Goal: Information Seeking & Learning: Learn about a topic

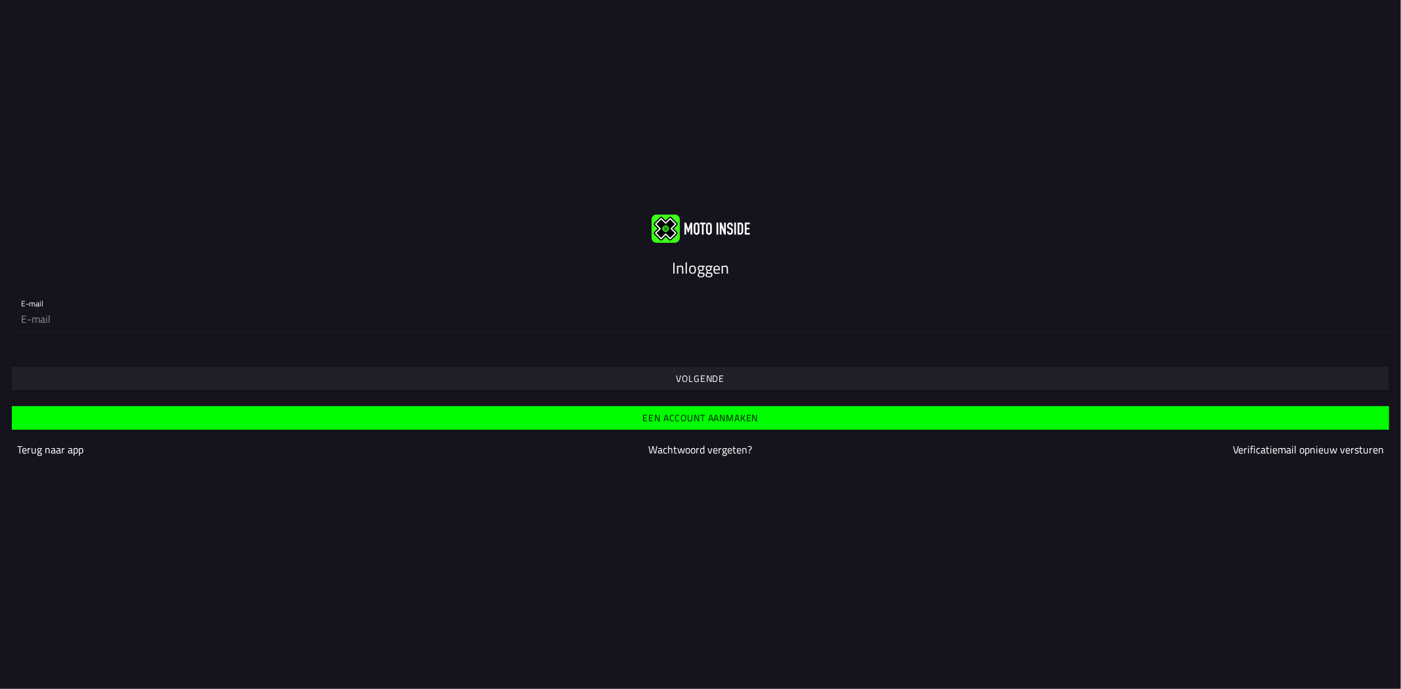
click at [375, 322] on input "email" at bounding box center [700, 319] width 1359 height 26
type input "[EMAIL_ADDRESS][DOMAIN_NAME]"
click at [466, 310] on input "email" at bounding box center [700, 319] width 1359 height 26
type input "[EMAIL_ADDRESS][DOMAIN_NAME]"
click at [76, 355] on div at bounding box center [701, 359] width 1380 height 11
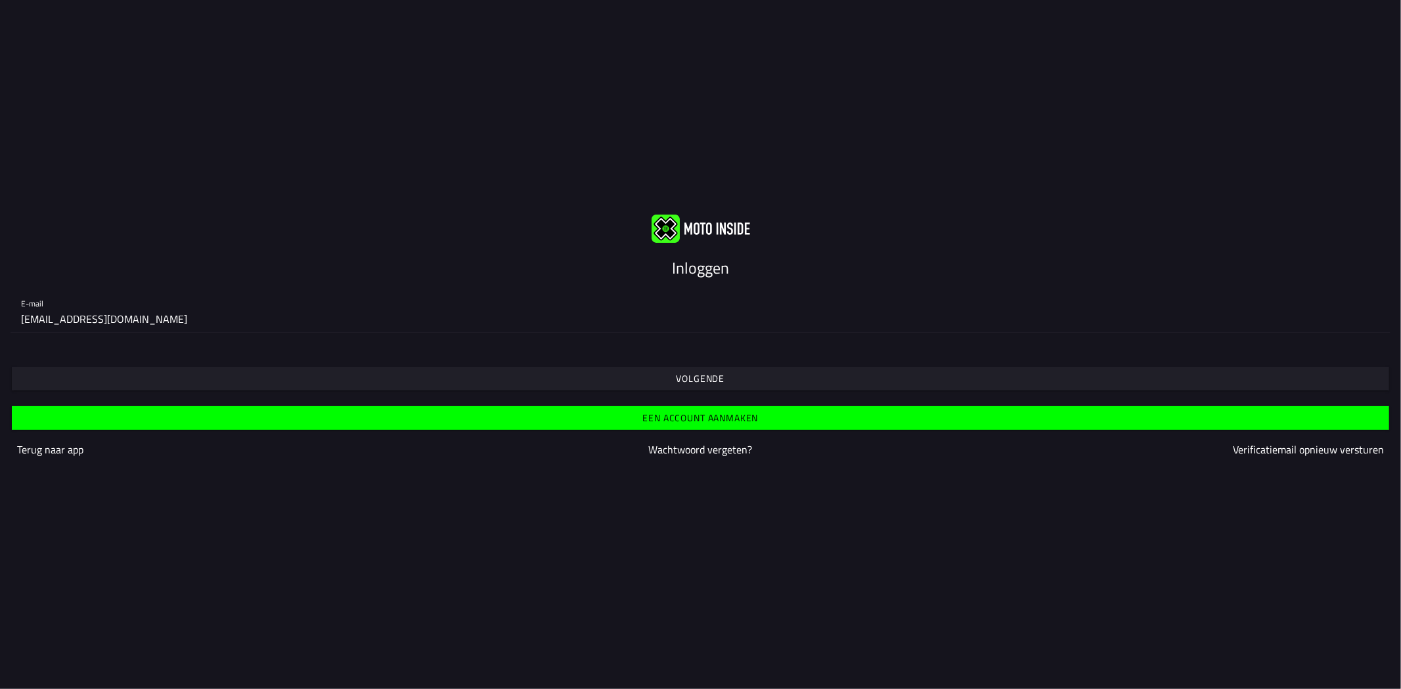
click at [0, 0] on slot "Volgende" at bounding box center [0, 0] width 0 height 0
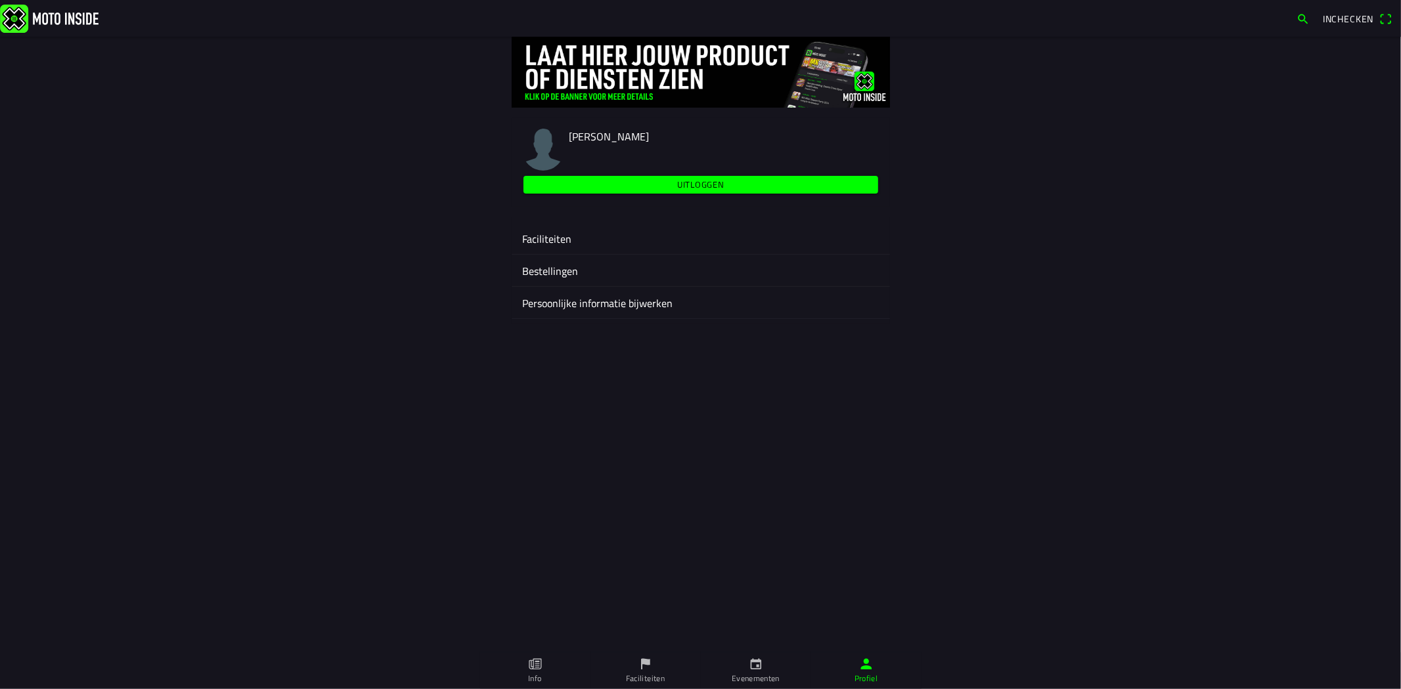
click at [558, 267] on ion-label "Bestellingen" at bounding box center [700, 271] width 357 height 16
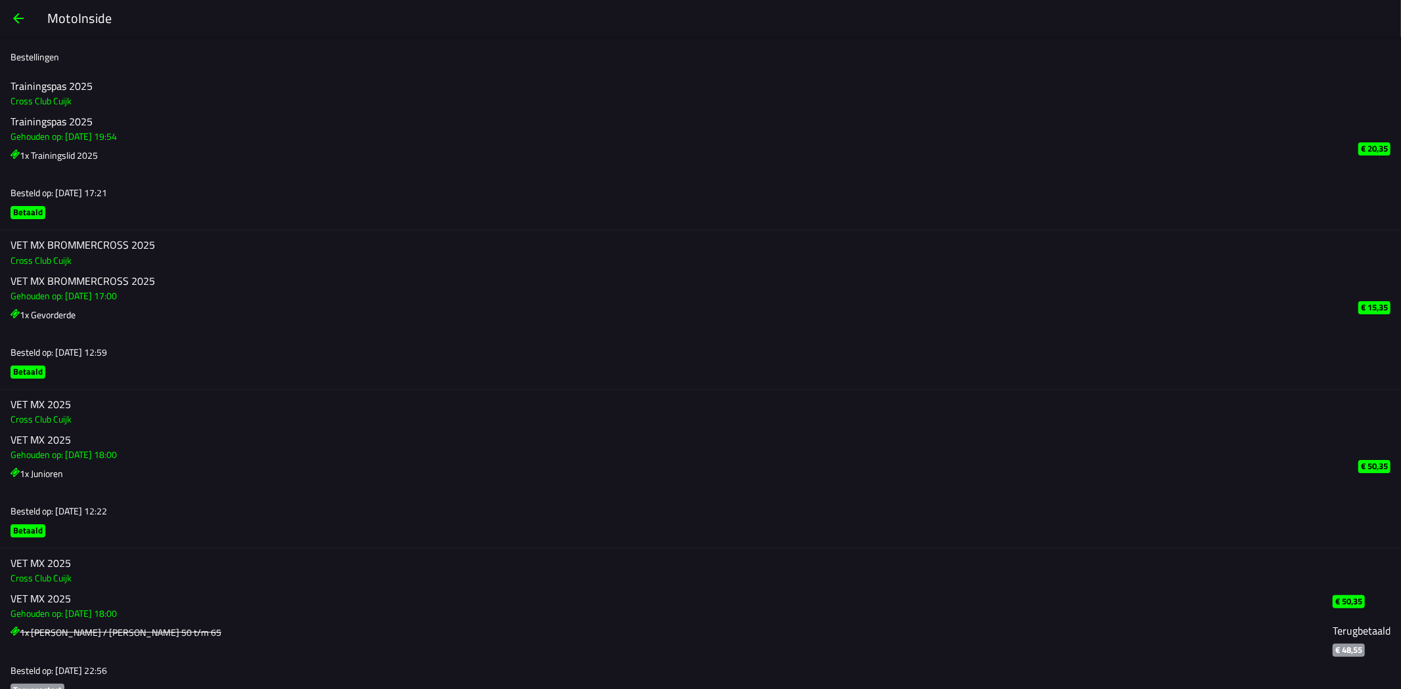
click at [24, 16] on span "button" at bounding box center [19, 19] width 16 height 32
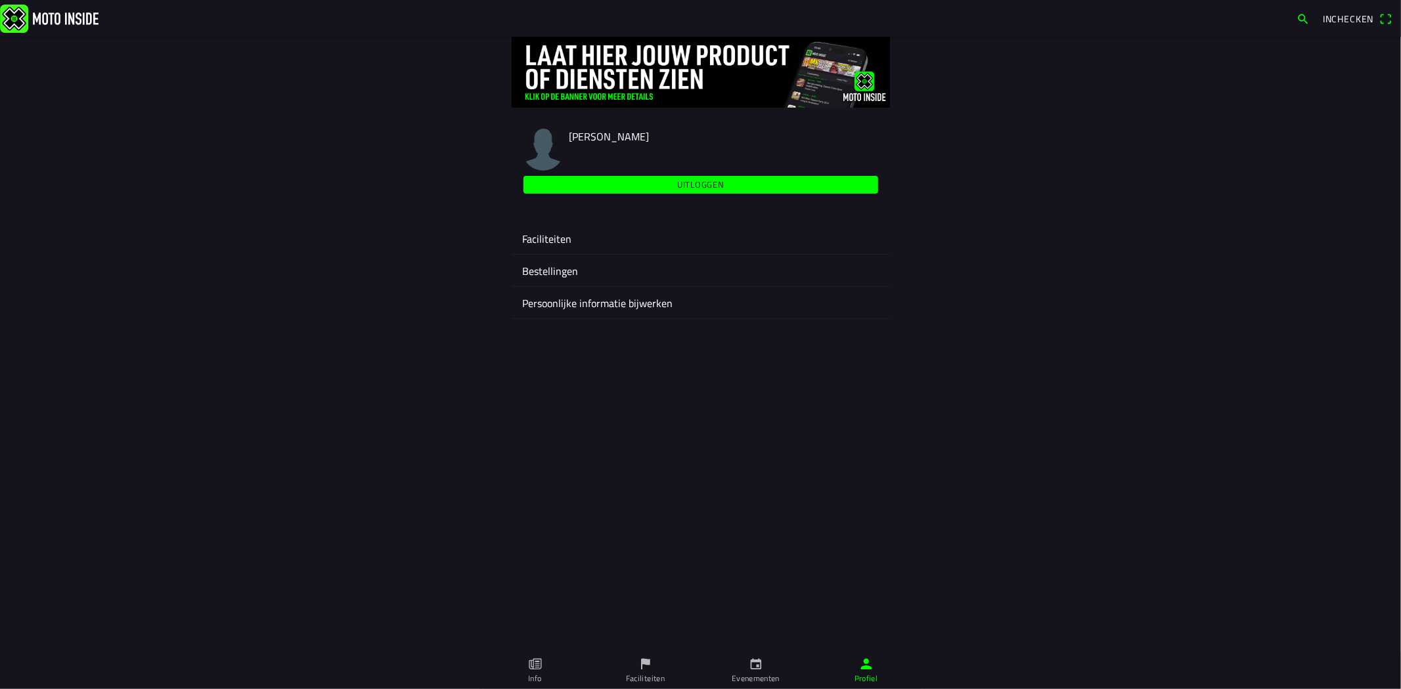
click at [563, 238] on ion-label "Faciliteiten" at bounding box center [700, 239] width 357 height 16
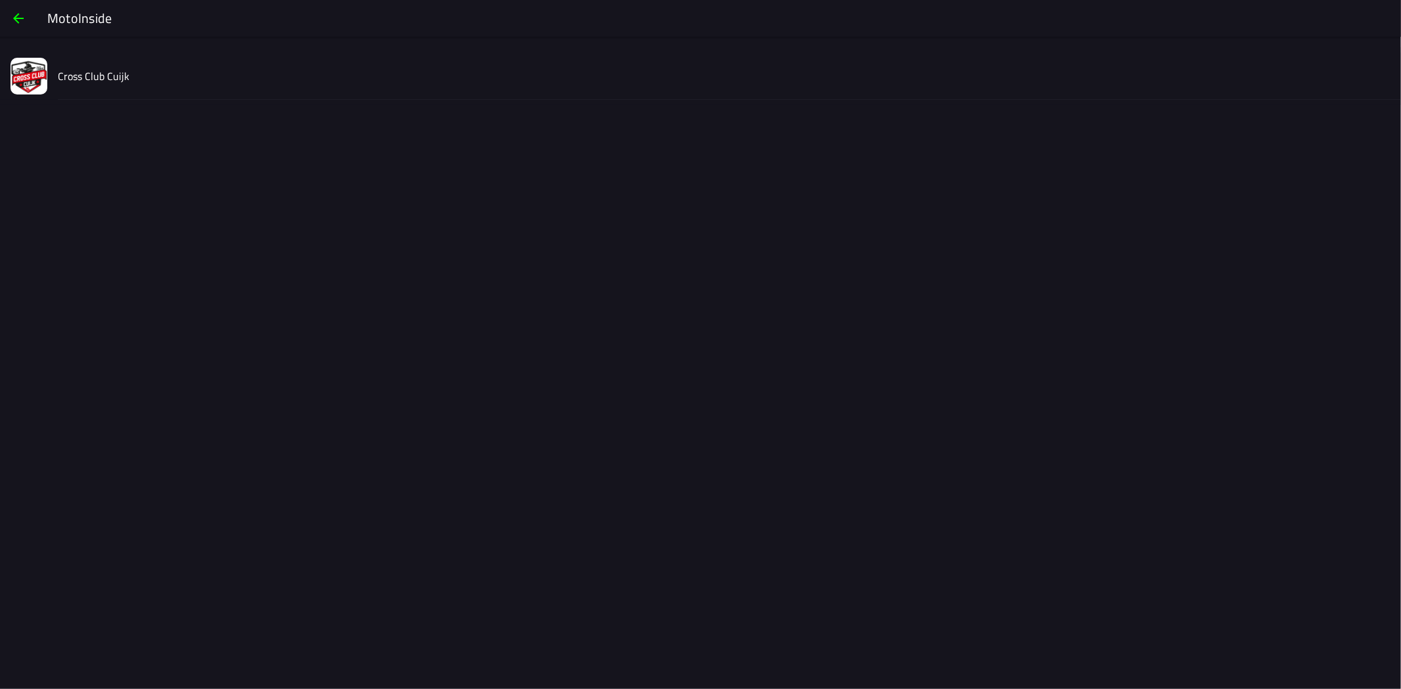
click at [22, 17] on span "button" at bounding box center [19, 19] width 16 height 32
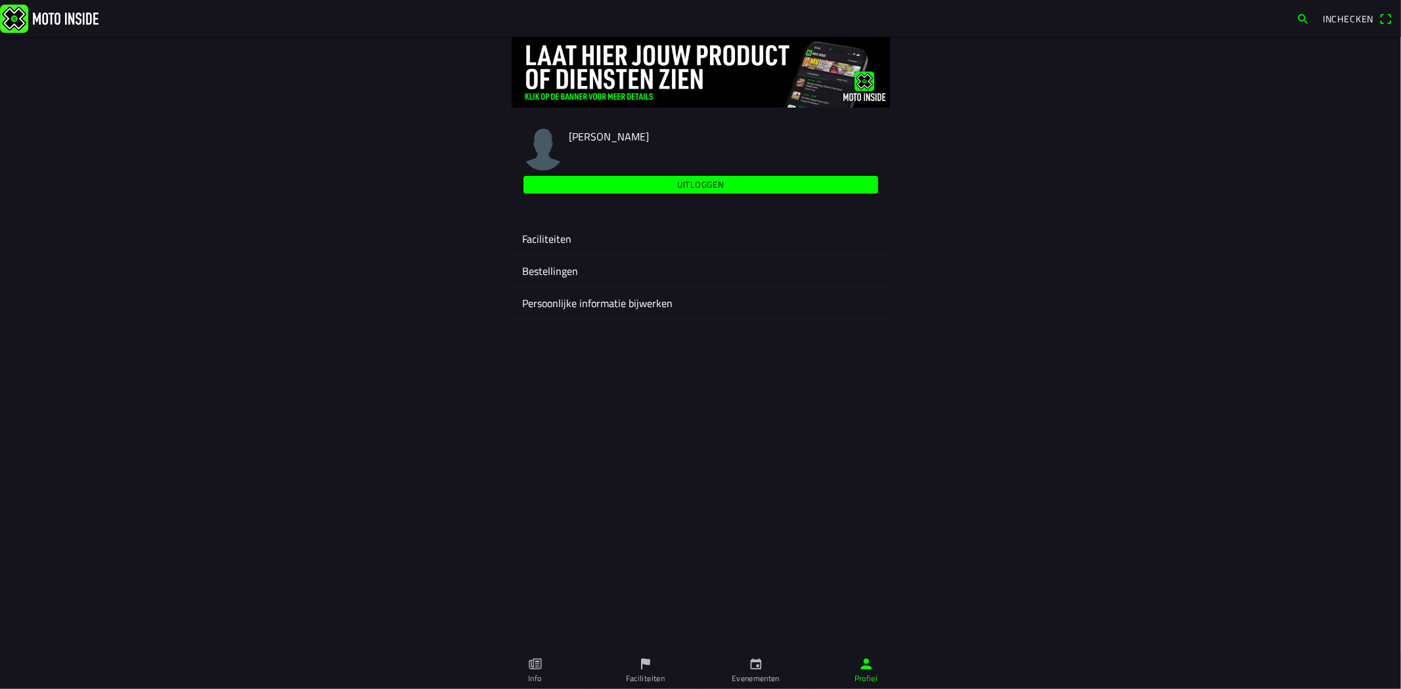
click at [651, 673] on ion-label "Faciliteiten" at bounding box center [645, 679] width 39 height 12
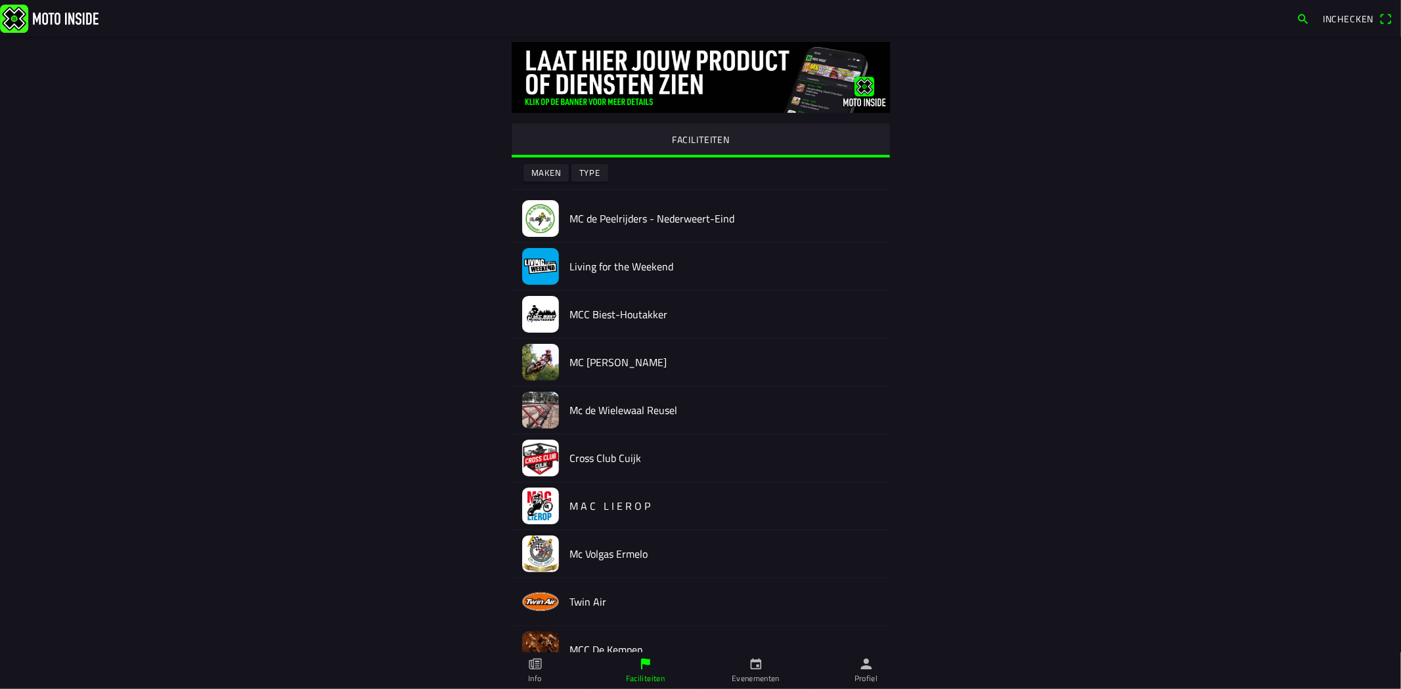
click at [739, 670] on link "Evenementen" at bounding box center [756, 671] width 110 height 37
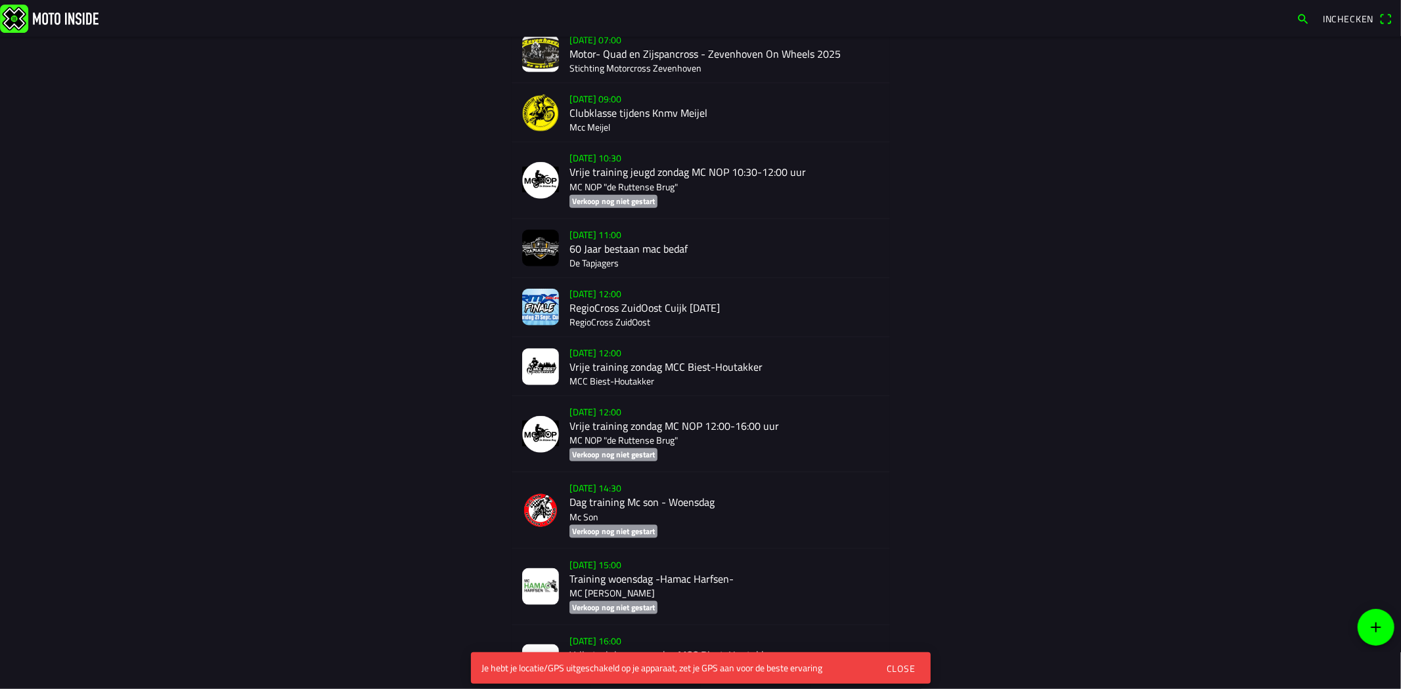
scroll to position [1261, 0]
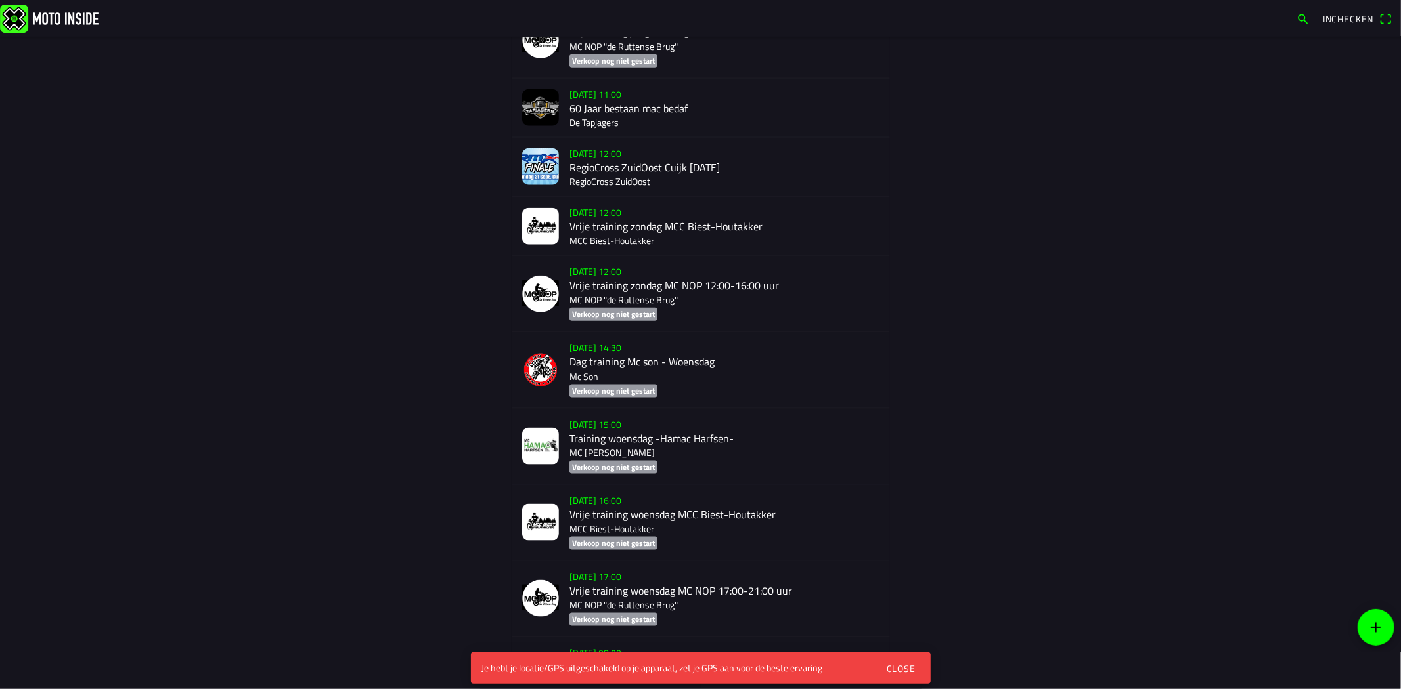
click at [678, 177] on div "[DATE] 12:00 RegioCross ZuidOost Cuijk [DATE] RegioCross ZuidOost" at bounding box center [724, 167] width 310 height 58
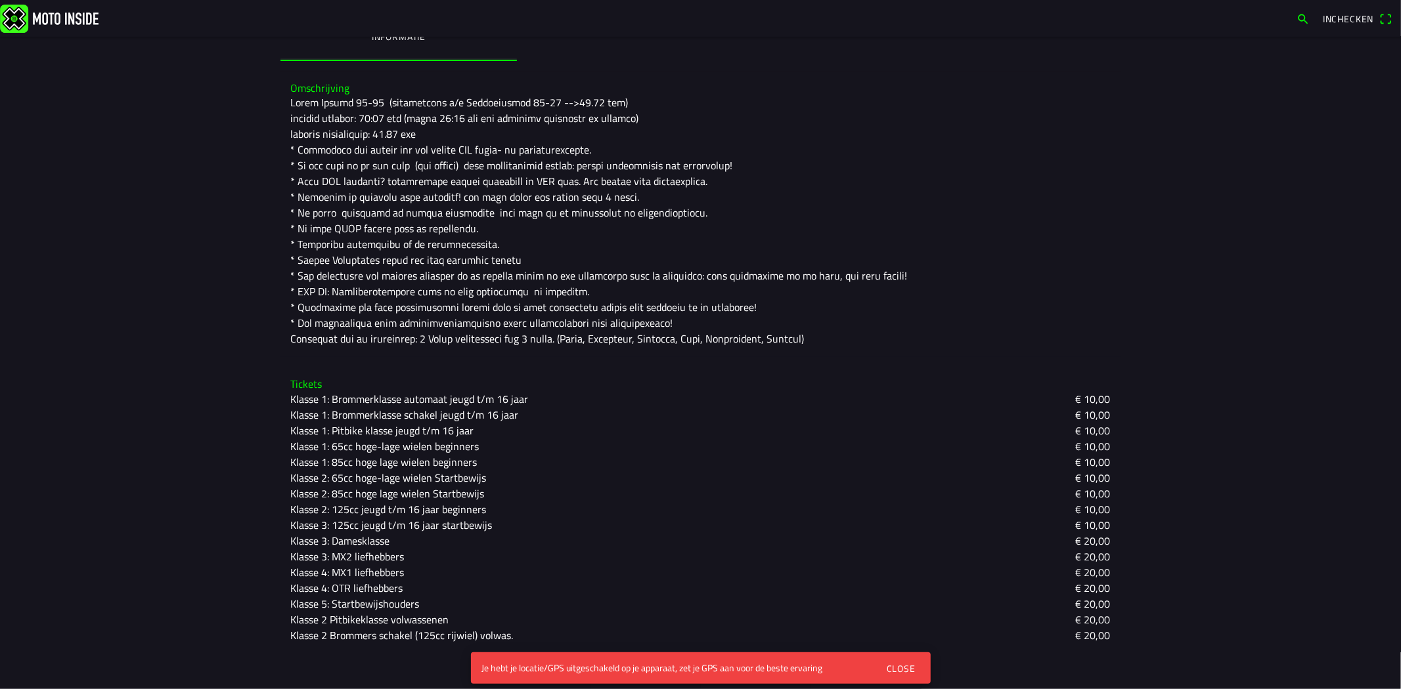
scroll to position [437, 0]
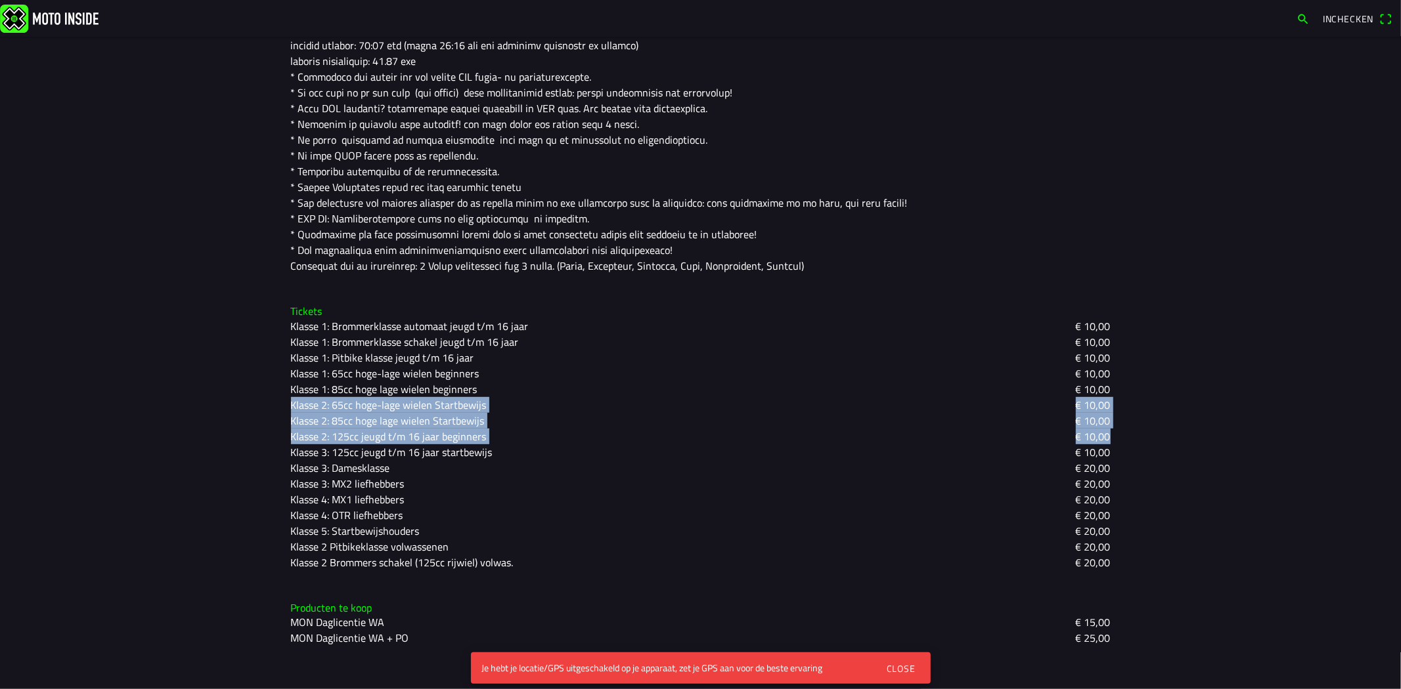
drag, startPoint x: 282, startPoint y: 397, endPoint x: 1178, endPoint y: 429, distance: 896.2
click at [1178, 429] on main "[DATE] 12:00 - [DATE] 17:00 RegioCross ZuidOost Cuijk [DATE] RegioCross ZuidOos…" at bounding box center [700, 363] width 1401 height 653
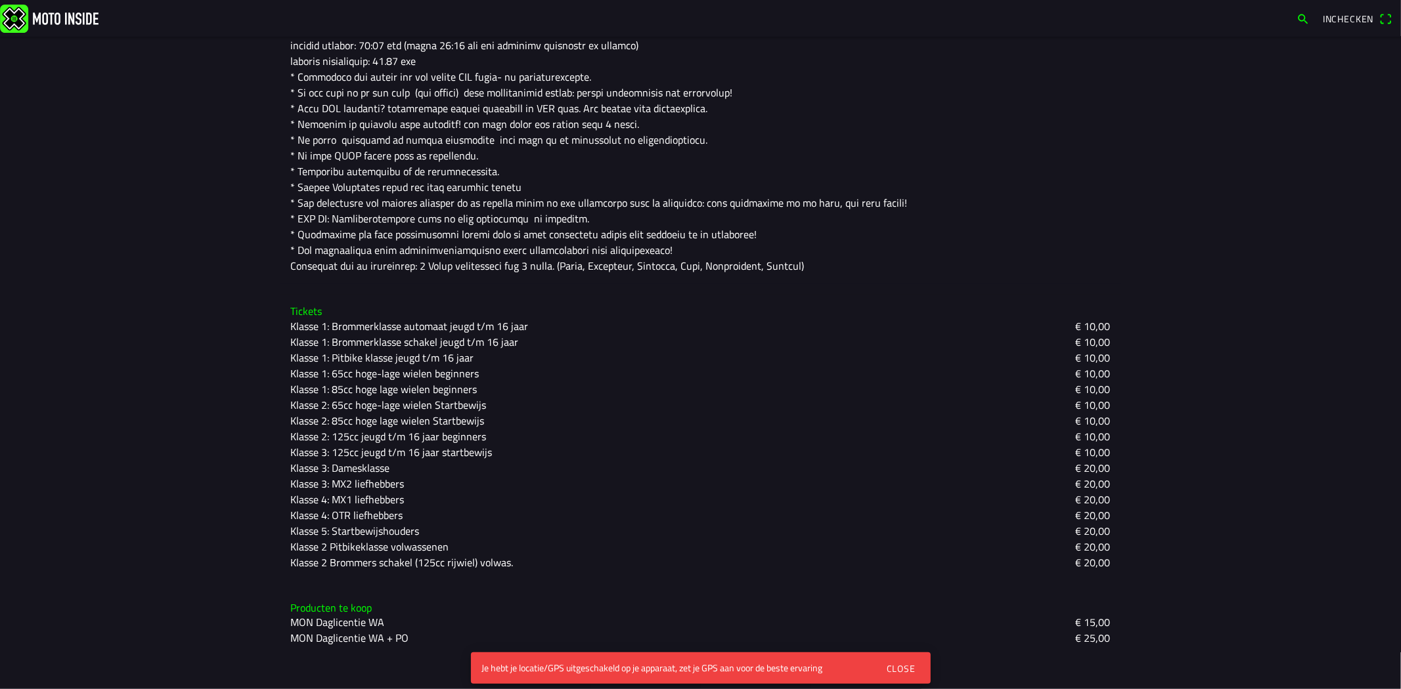
click at [843, 274] on div "Omschrijving" at bounding box center [700, 142] width 840 height 286
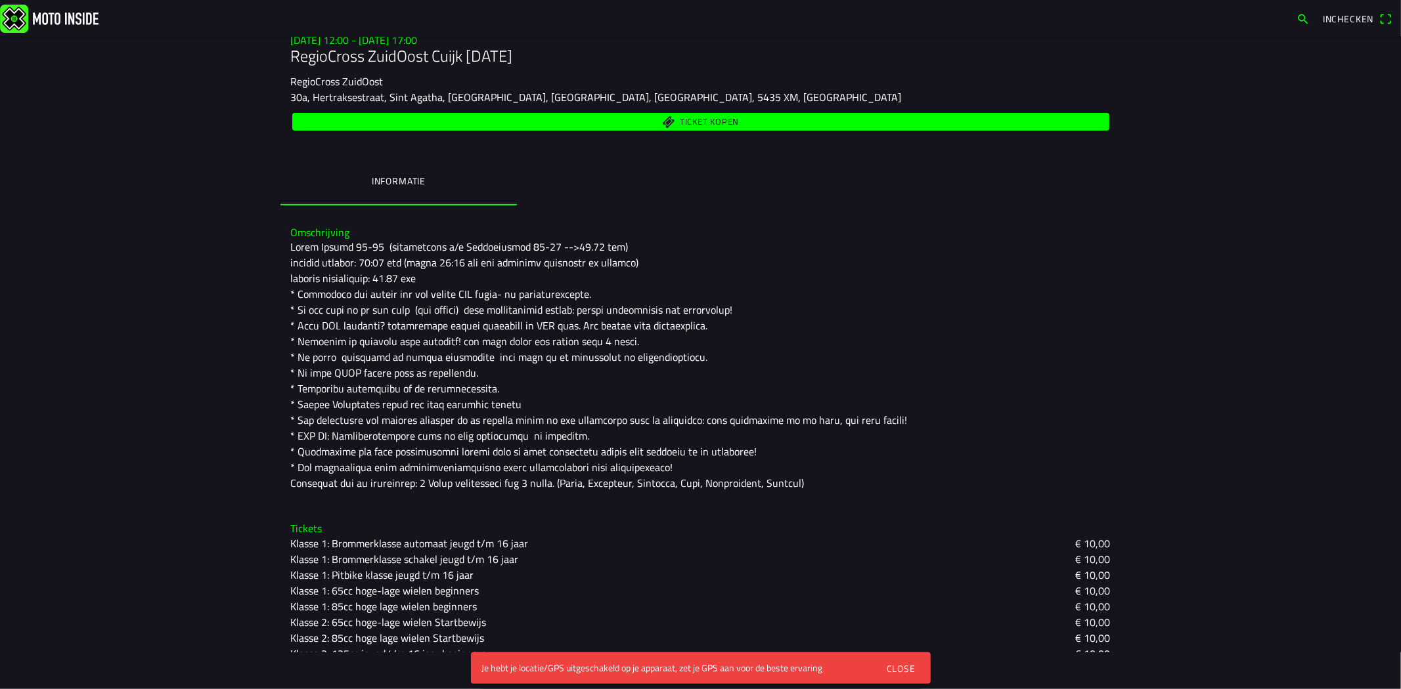
scroll to position [219, 0]
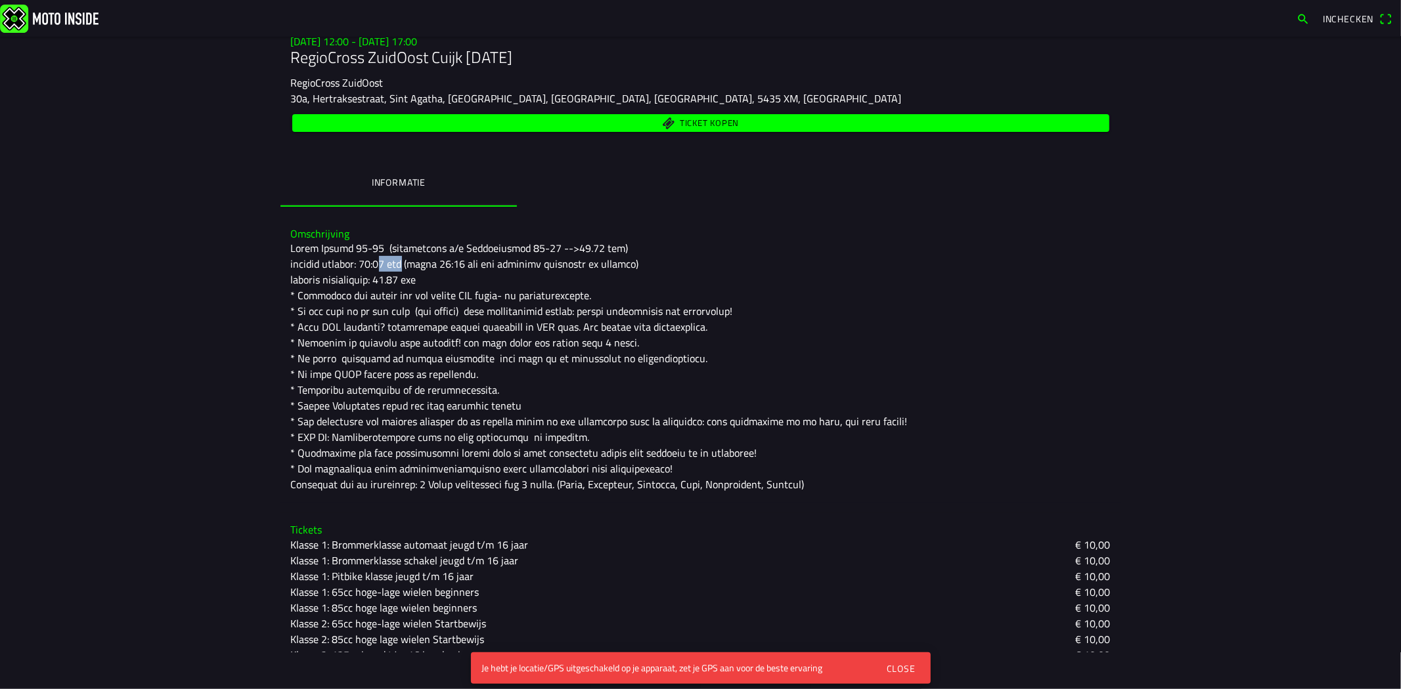
drag, startPoint x: 374, startPoint y: 261, endPoint x: 402, endPoint y: 270, distance: 29.1
click at [402, 270] on div at bounding box center [700, 366] width 819 height 252
click at [437, 273] on div at bounding box center [700, 366] width 819 height 252
drag, startPoint x: 439, startPoint y: 280, endPoint x: 383, endPoint y: 286, distance: 55.5
click at [383, 286] on div at bounding box center [700, 366] width 819 height 252
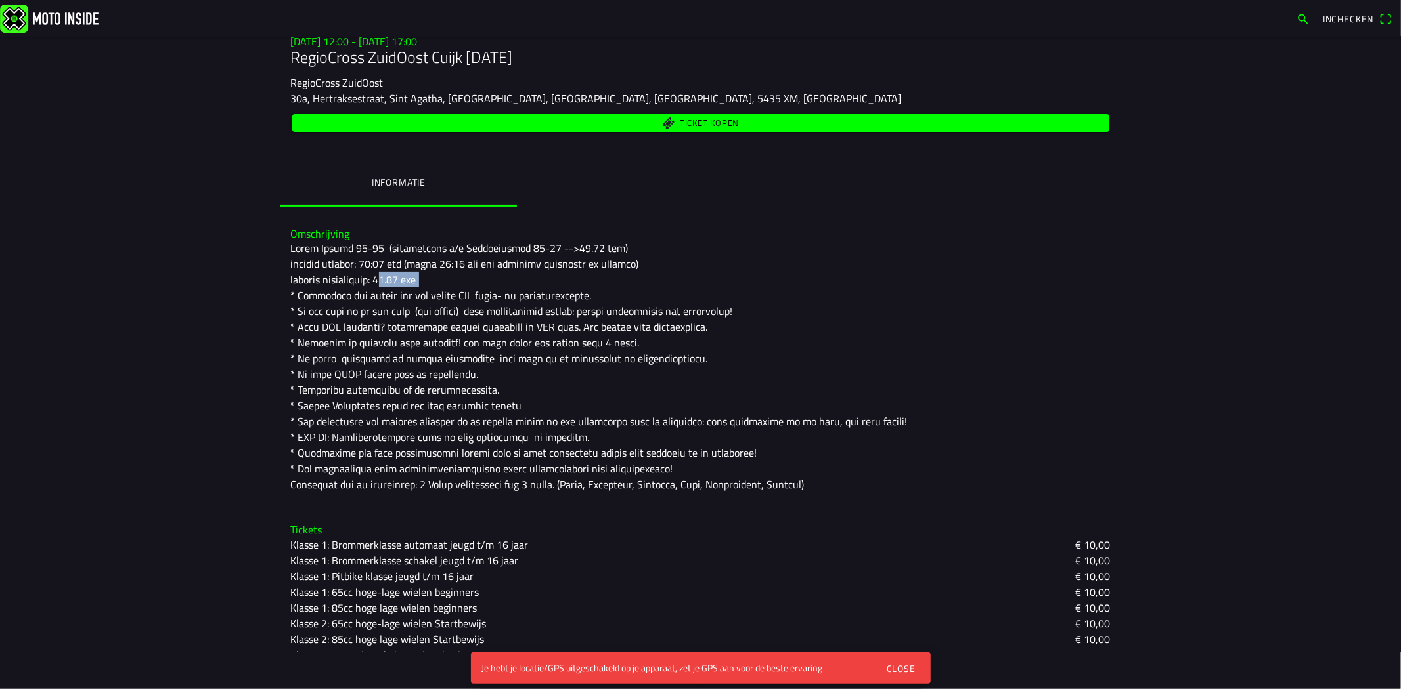
click at [570, 280] on div at bounding box center [700, 366] width 819 height 252
click at [513, 263] on div at bounding box center [700, 366] width 819 height 252
click at [513, 246] on div at bounding box center [700, 366] width 819 height 252
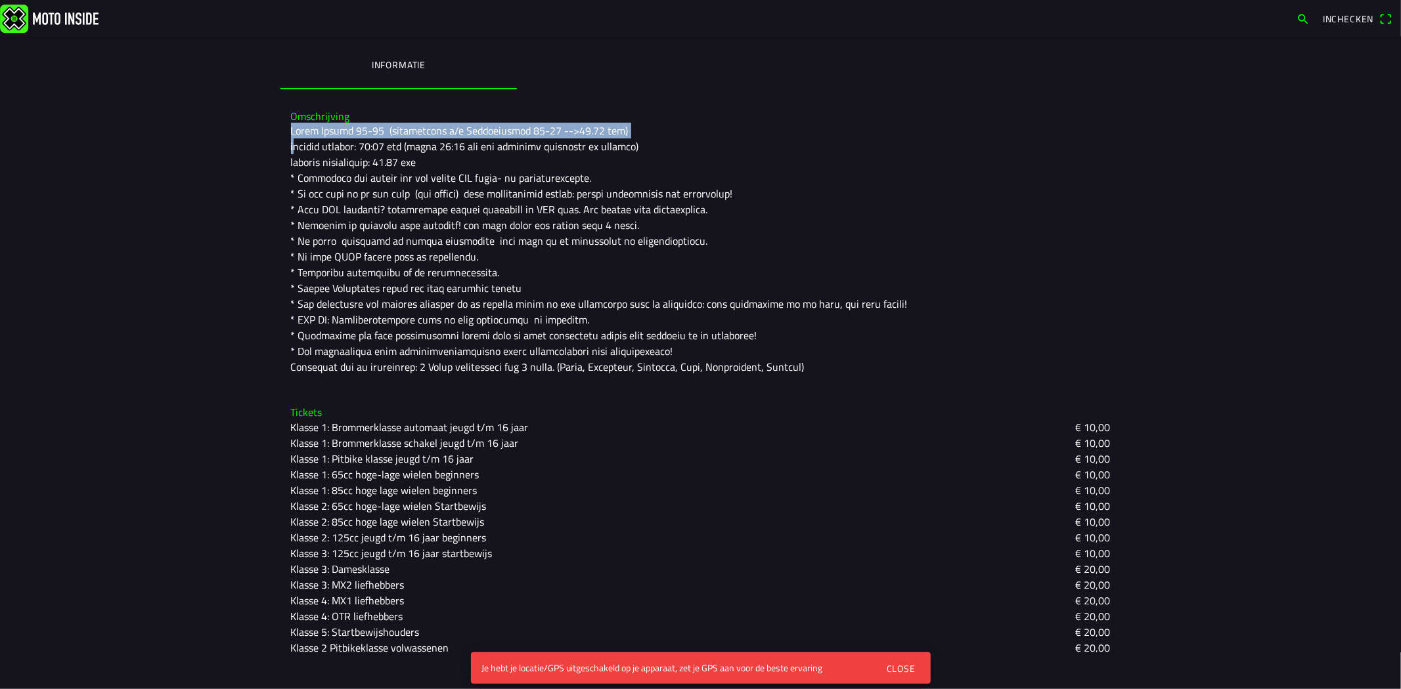
scroll to position [364, 0]
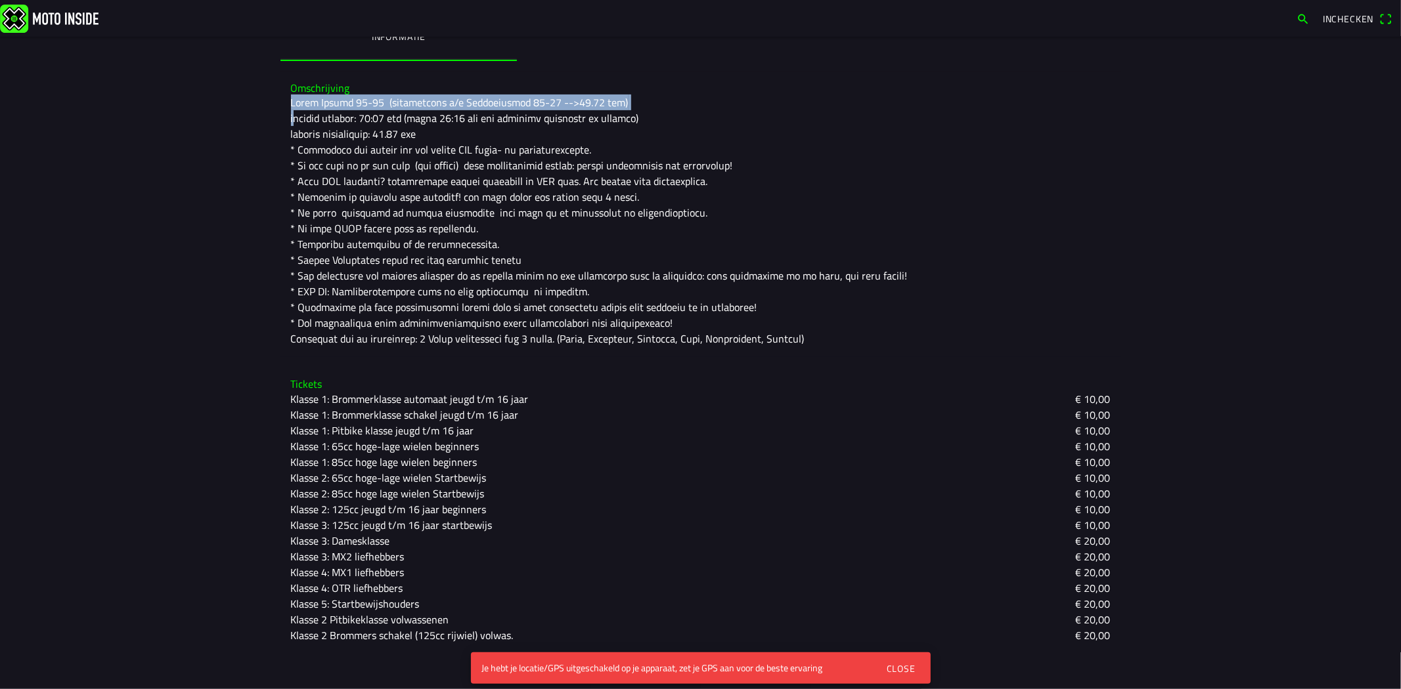
click at [909, 662] on div "Close" at bounding box center [900, 669] width 29 height 14
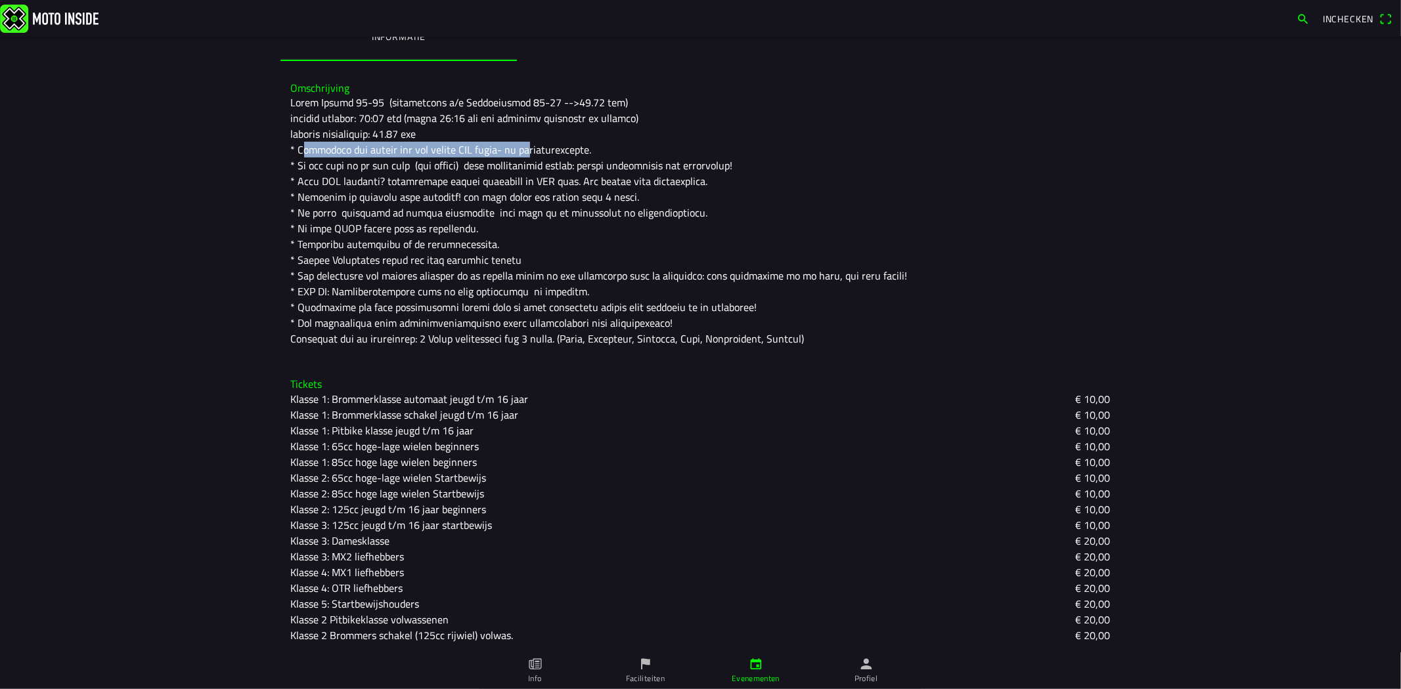
drag, startPoint x: 292, startPoint y: 149, endPoint x: 526, endPoint y: 148, distance: 233.8
click at [526, 148] on div at bounding box center [700, 221] width 819 height 252
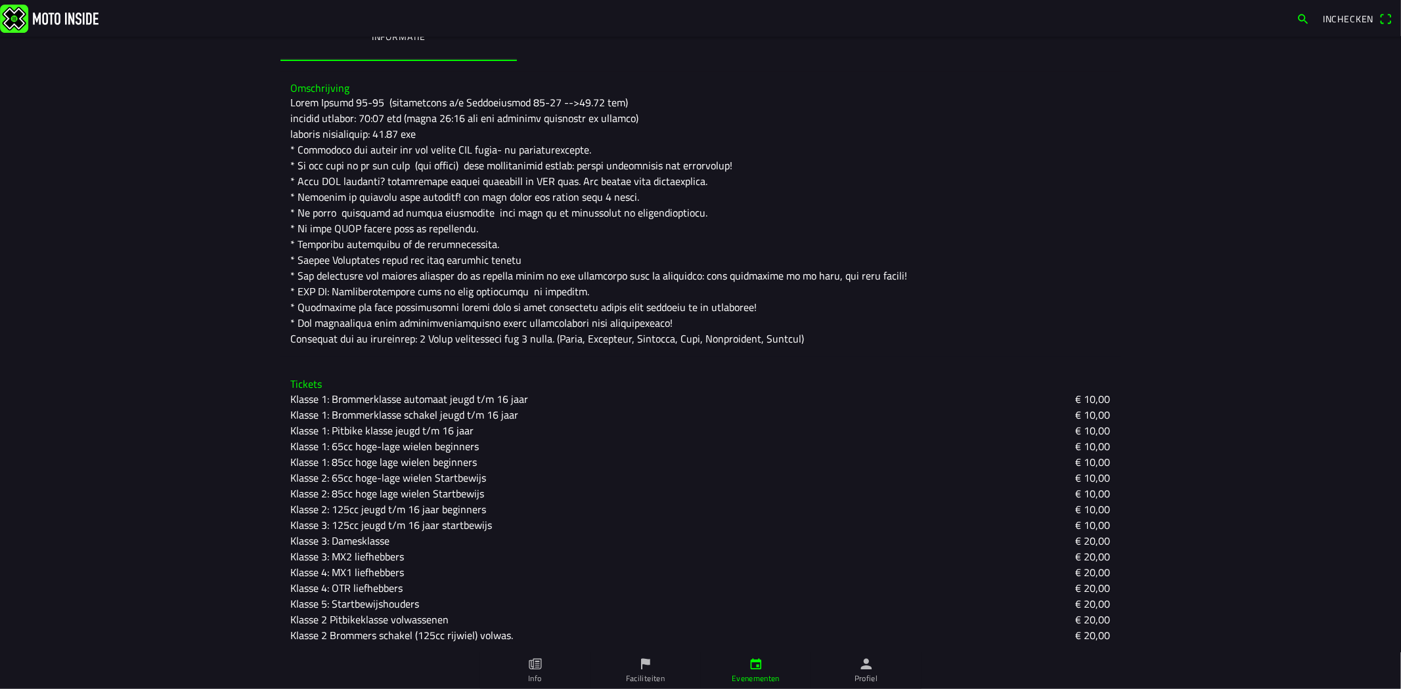
click at [456, 158] on div at bounding box center [700, 221] width 819 height 252
click at [455, 179] on div at bounding box center [700, 221] width 819 height 252
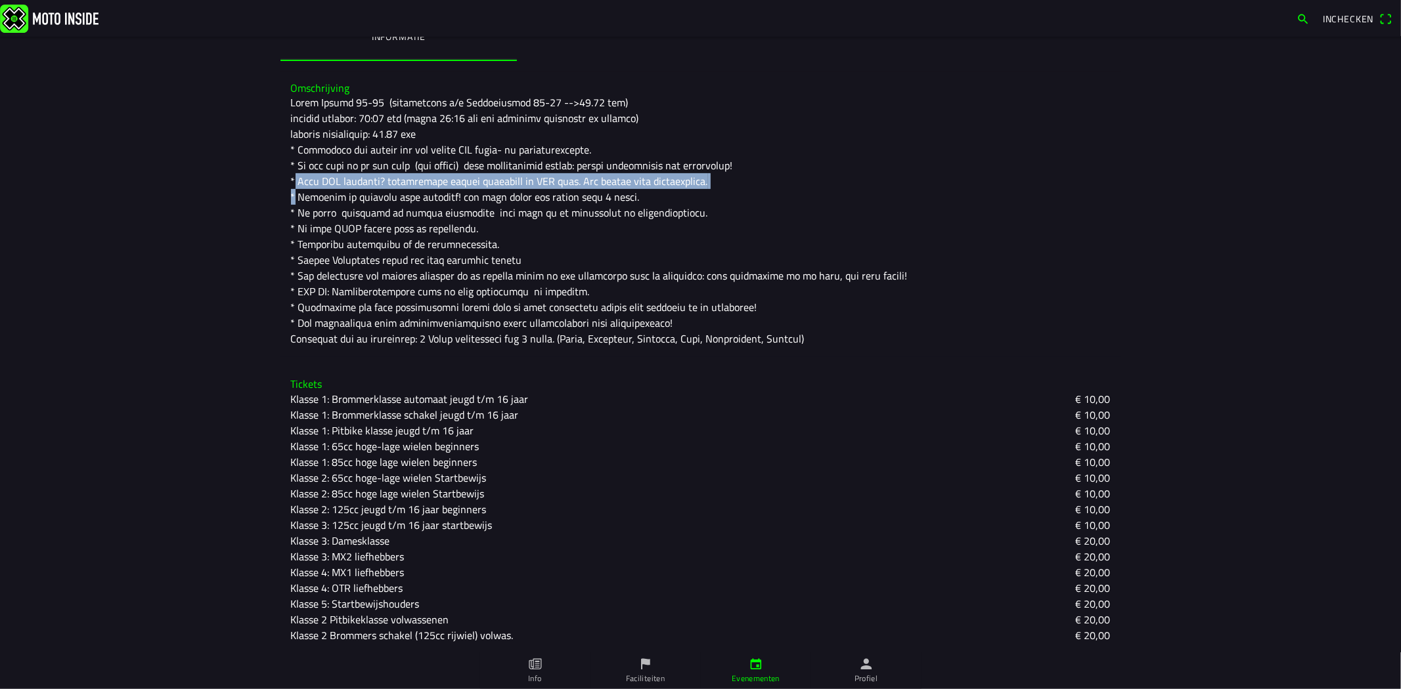
click at [455, 179] on div at bounding box center [700, 221] width 819 height 252
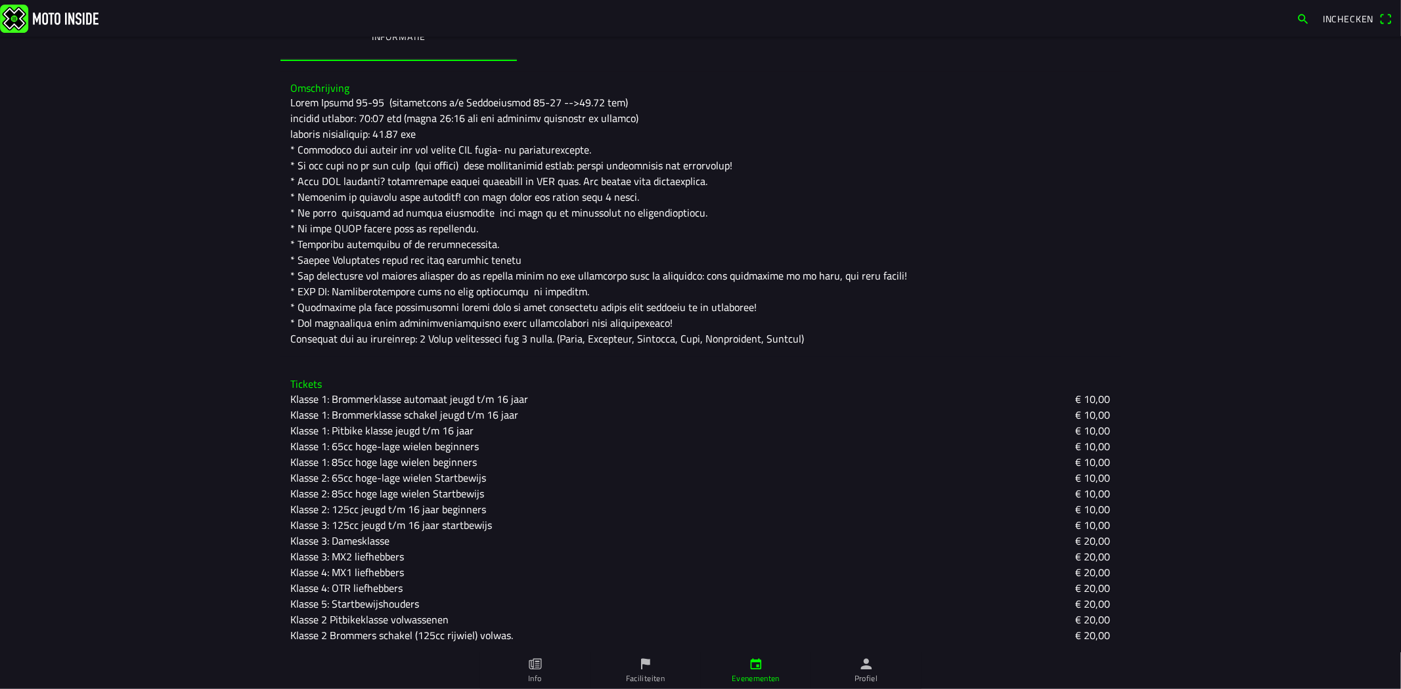
click at [441, 195] on div at bounding box center [700, 221] width 819 height 252
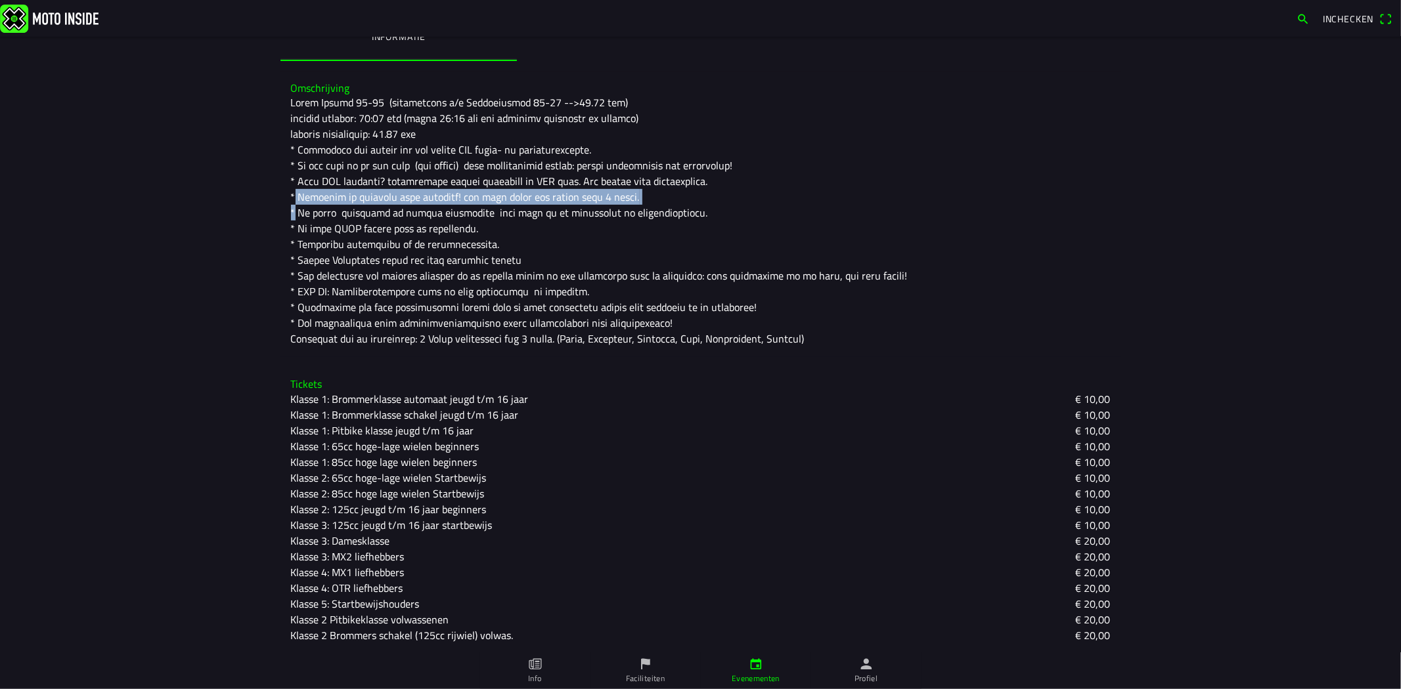
click at [441, 195] on div at bounding box center [700, 221] width 819 height 252
click at [513, 197] on div at bounding box center [700, 221] width 819 height 252
drag, startPoint x: 789, startPoint y: 331, endPoint x: 438, endPoint y: 263, distance: 357.2
click at [438, 263] on div at bounding box center [700, 221] width 819 height 252
click at [574, 286] on div at bounding box center [700, 221] width 819 height 252
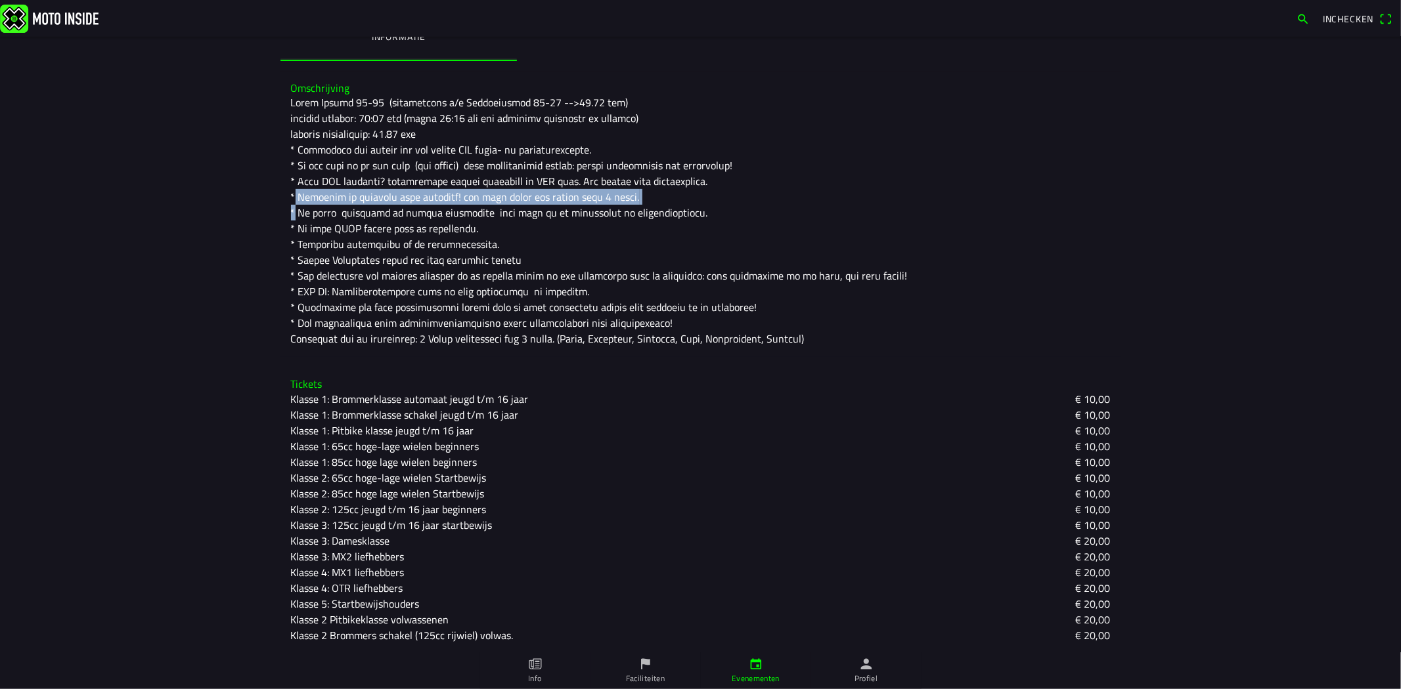
click at [580, 303] on div at bounding box center [700, 221] width 819 height 252
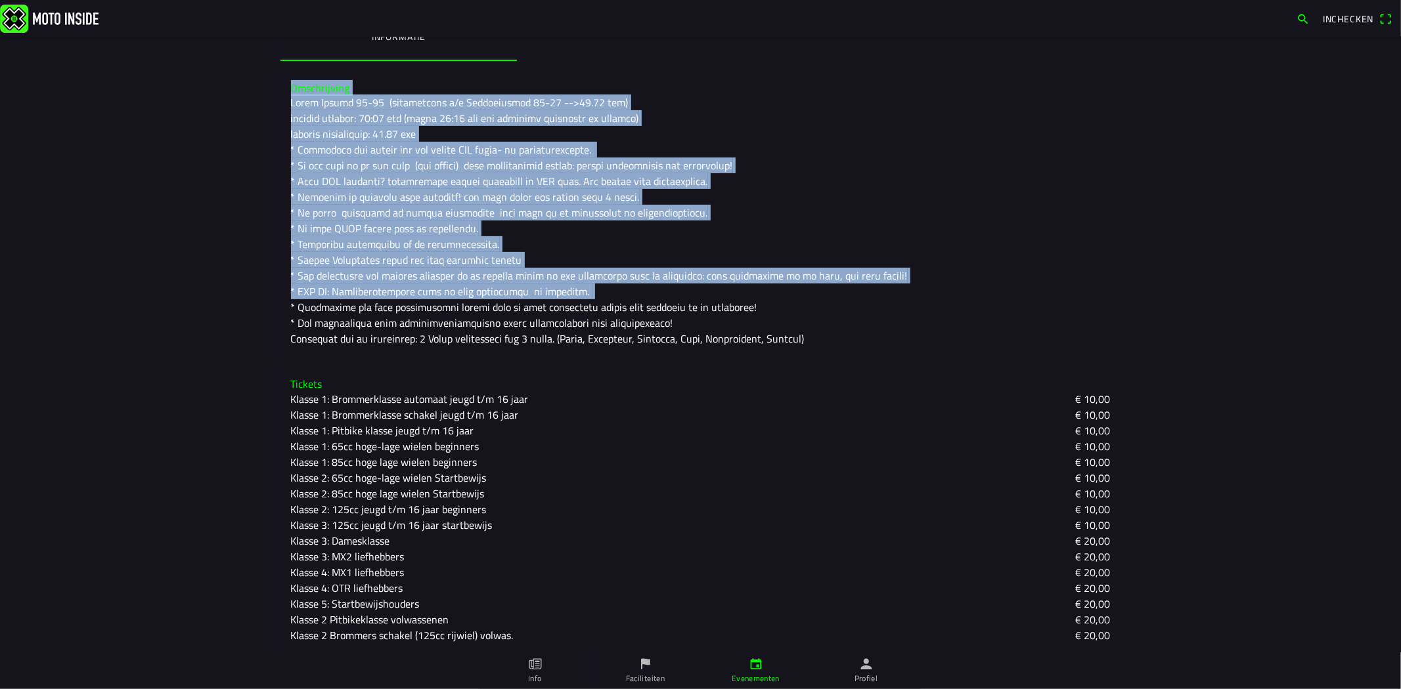
drag, startPoint x: 573, startPoint y: 292, endPoint x: 276, endPoint y: 86, distance: 361.4
click at [280, 86] on div "Omschrijving" at bounding box center [700, 215] width 840 height 286
click at [501, 217] on div at bounding box center [700, 221] width 819 height 252
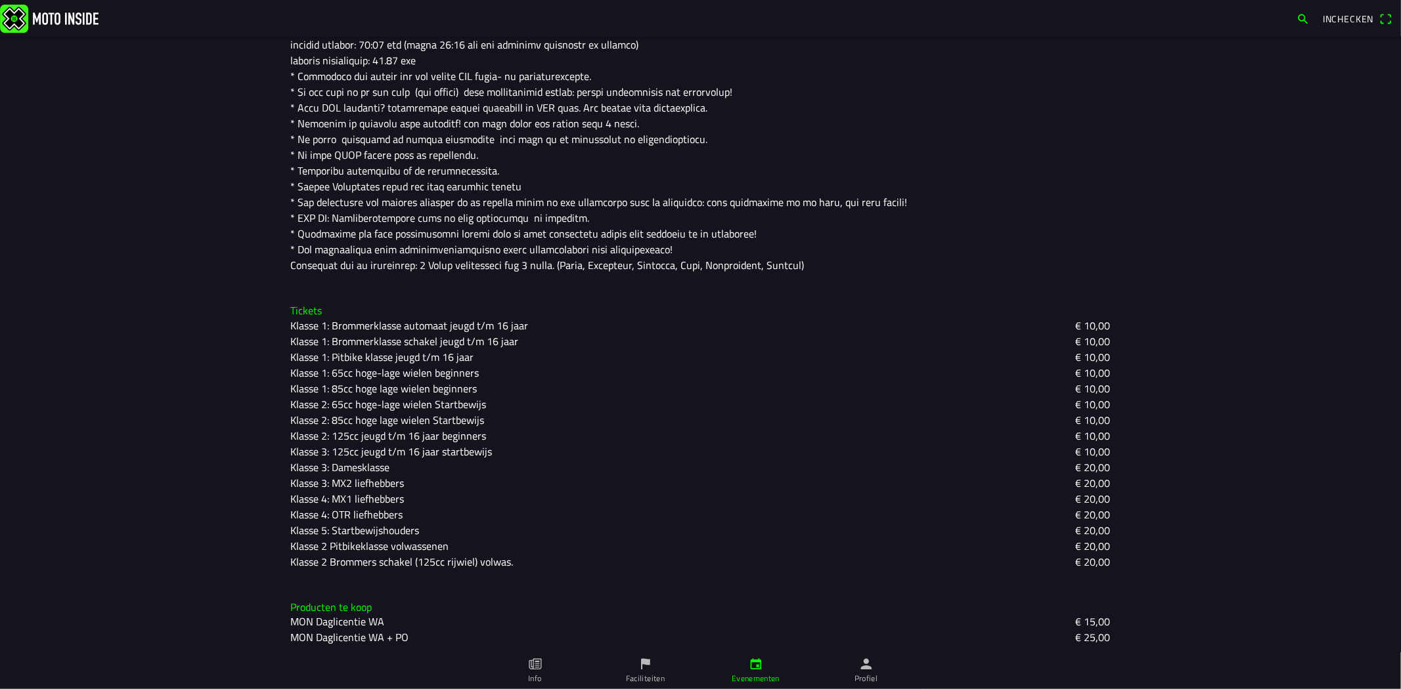
scroll to position [441, 0]
